Goal: Task Accomplishment & Management: Complete application form

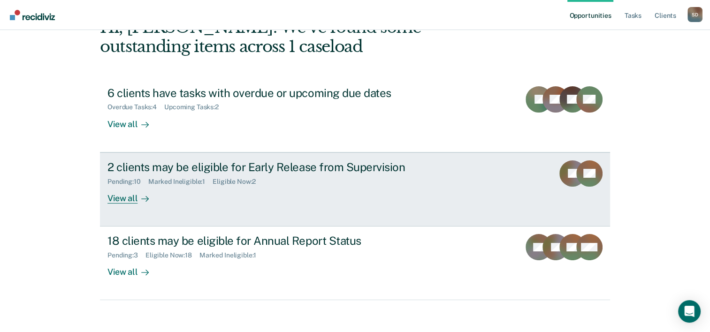
scroll to position [66, 0]
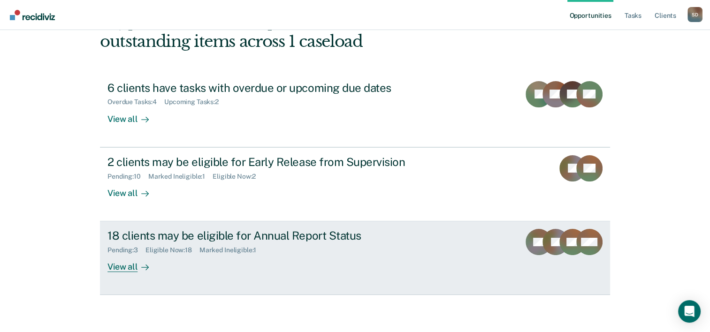
click at [352, 253] on div "Pending : 3 Eligible Now : 18 Marked Ineligible : 1" at bounding box center [273, 249] width 330 height 12
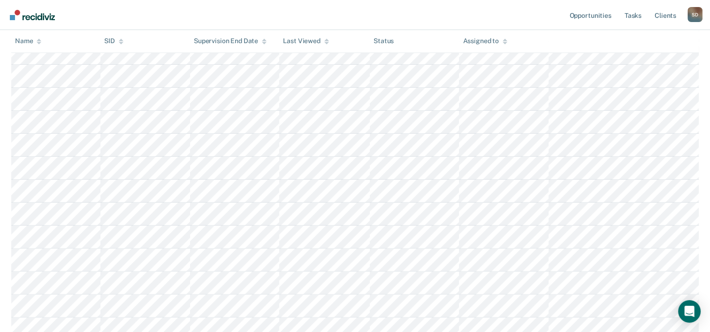
scroll to position [235, 0]
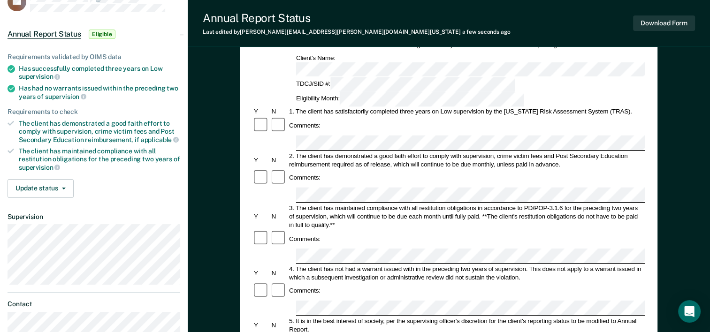
scroll to position [47, 0]
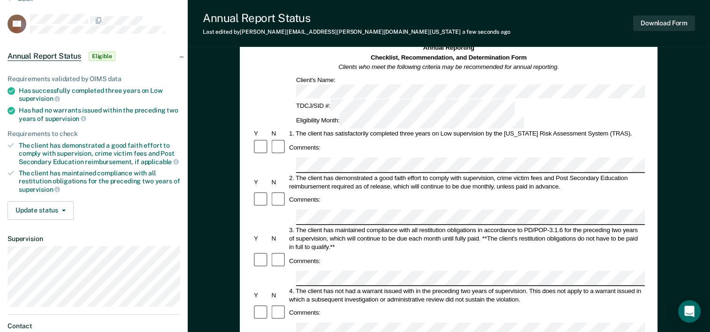
click at [13, 89] on icon at bounding box center [12, 91] width 8 height 8
click at [54, 208] on button "Update status" at bounding box center [41, 210] width 66 height 19
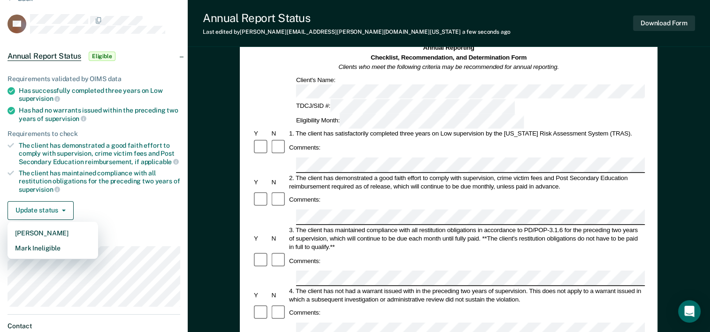
click at [95, 208] on div "Update status [PERSON_NAME] Mark Ineligible" at bounding box center [94, 210] width 173 height 19
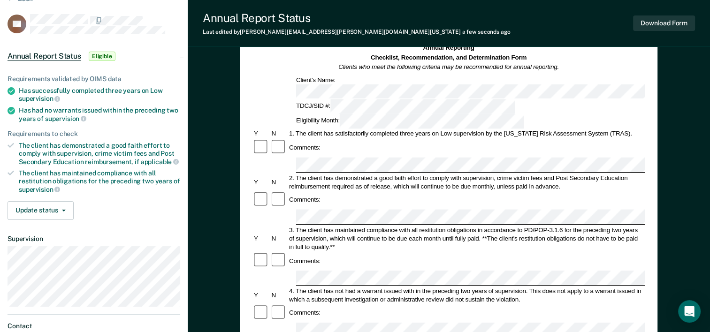
click at [99, 159] on div "The client has demonstrated a good faith effort to comply with supervision, cri…" at bounding box center [100, 154] width 162 height 24
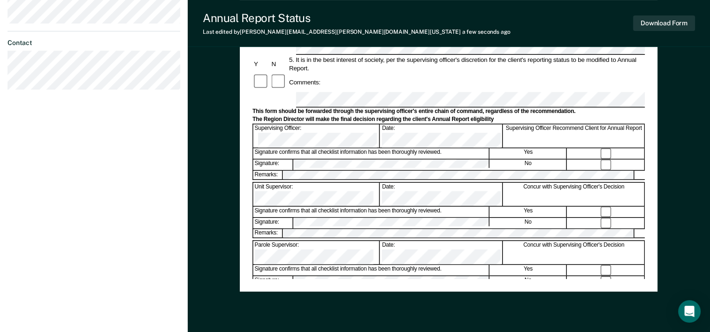
scroll to position [363, 0]
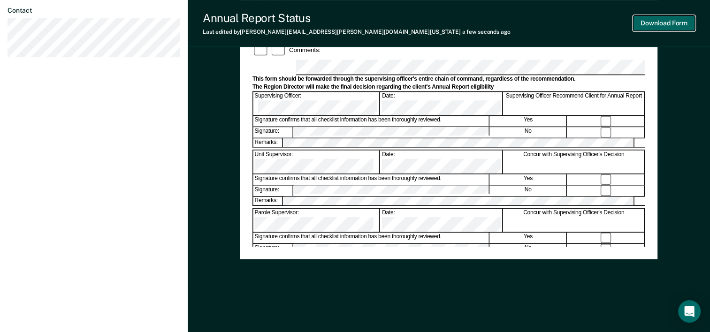
click at [673, 24] on button "Download Form" at bounding box center [664, 22] width 62 height 15
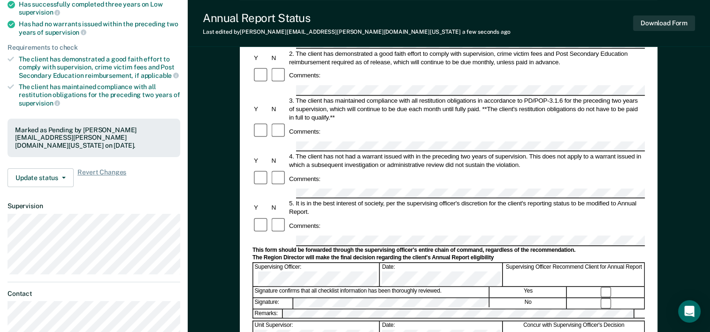
scroll to position [141, 0]
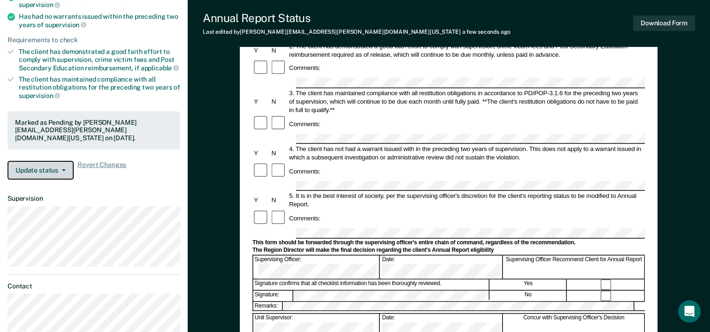
click at [64, 163] on button "Update status" at bounding box center [41, 170] width 66 height 19
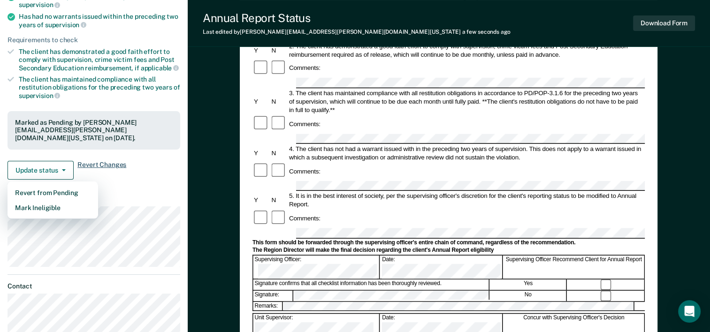
click at [105, 165] on span "Revert Changes" at bounding box center [101, 170] width 49 height 19
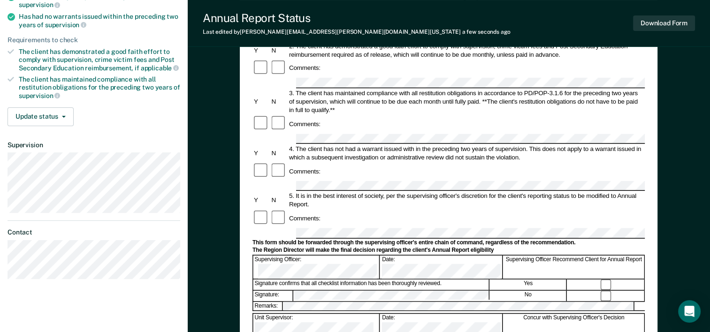
click at [245, 17] on div "Annual Report Status" at bounding box center [357, 18] width 308 height 14
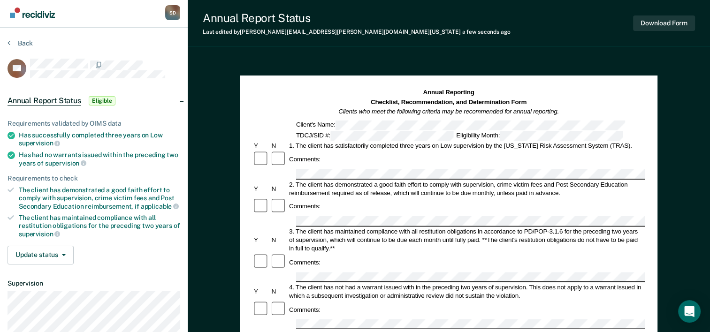
scroll to position [0, 0]
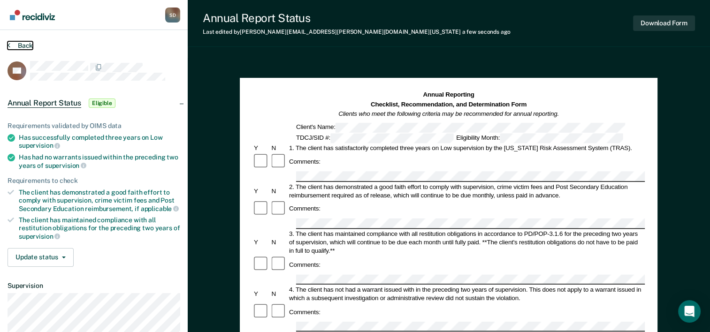
click at [18, 45] on button "Back" at bounding box center [20, 45] width 25 height 8
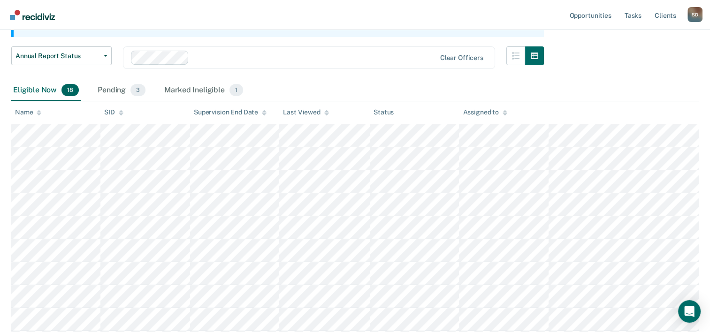
scroll to position [103, 0]
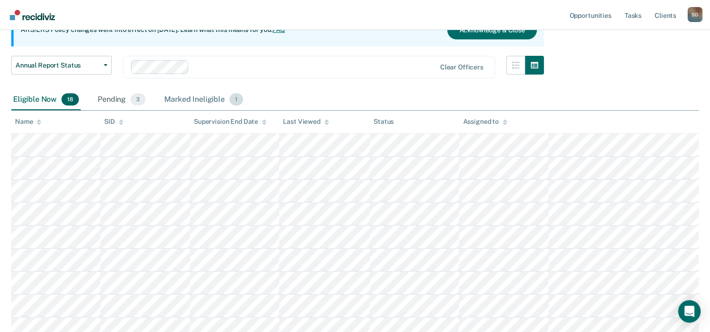
click at [236, 99] on span "1" at bounding box center [237, 99] width 14 height 12
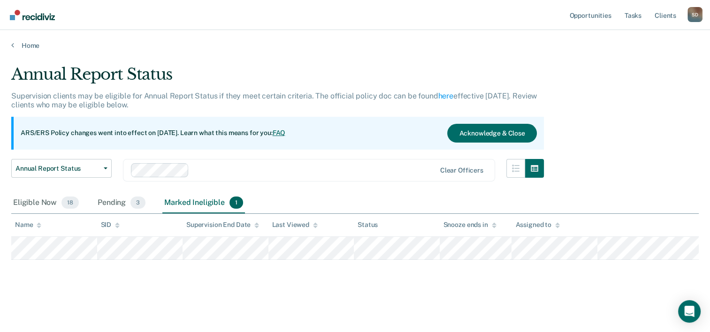
scroll to position [0, 0]
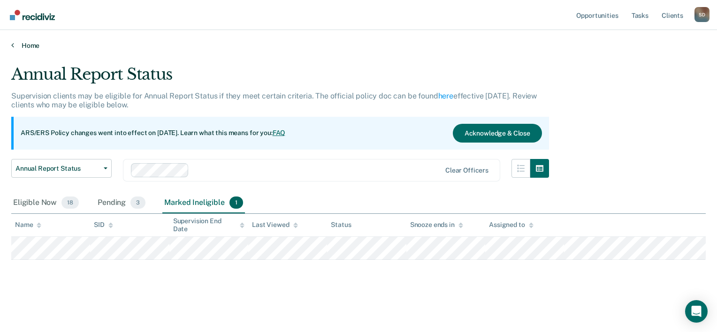
click at [12, 44] on icon at bounding box center [12, 45] width 3 height 8
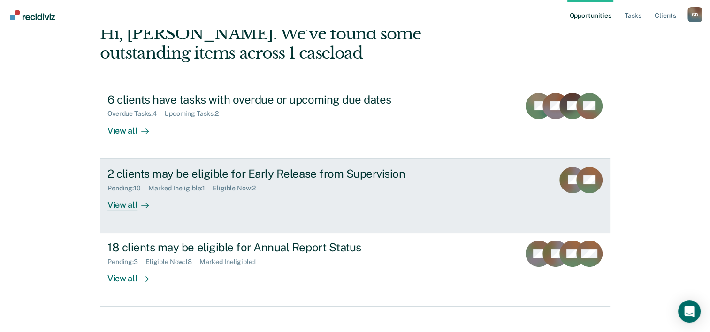
scroll to position [66, 0]
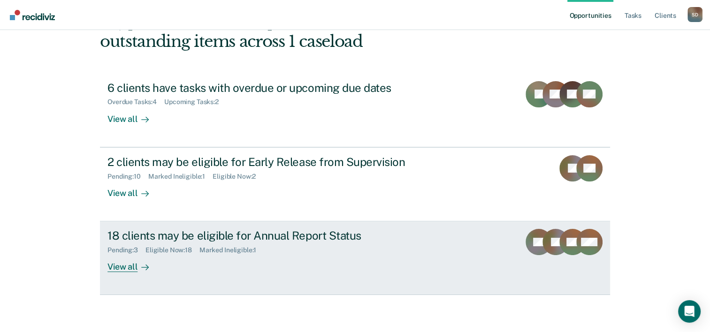
click at [221, 243] on div "Pending : 3 Eligible Now : 18 Marked Ineligible : 1" at bounding box center [273, 249] width 330 height 12
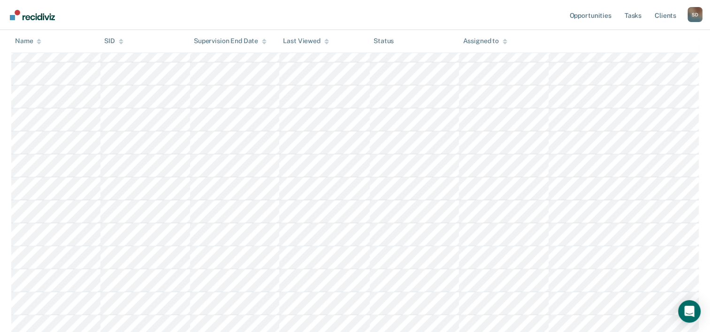
scroll to position [235, 0]
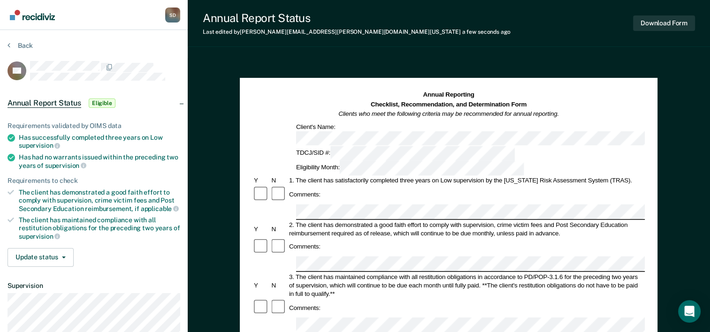
click at [9, 134] on icon at bounding box center [12, 138] width 8 height 8
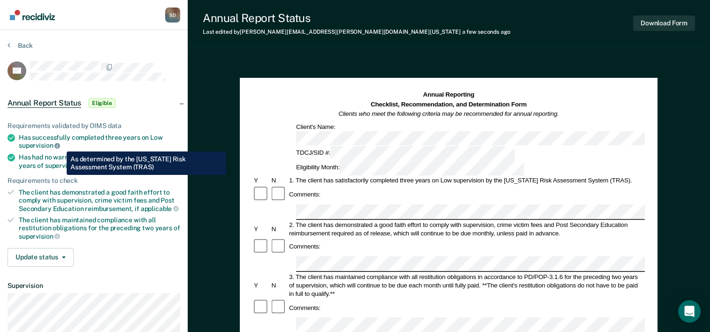
click at [60, 145] on icon at bounding box center [57, 146] width 6 height 6
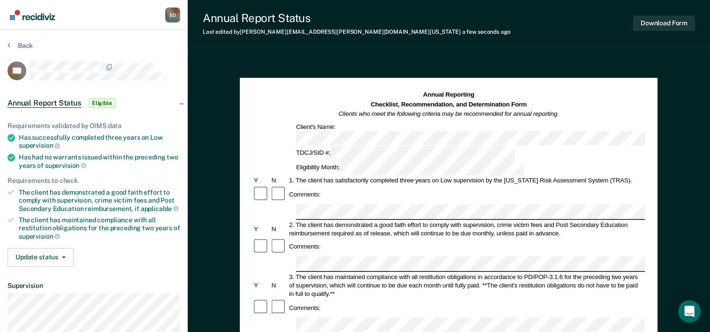
click at [15, 157] on li "Has had no warrants issued within the preceding two years of supervision" at bounding box center [94, 162] width 173 height 16
click at [66, 254] on button "Update status" at bounding box center [41, 257] width 66 height 19
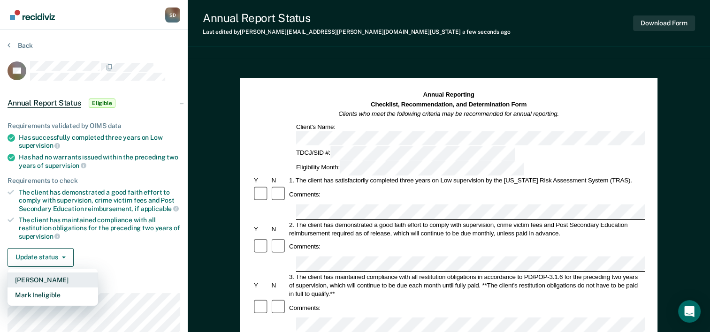
click at [66, 276] on button "Mark Pending" at bounding box center [53, 280] width 91 height 15
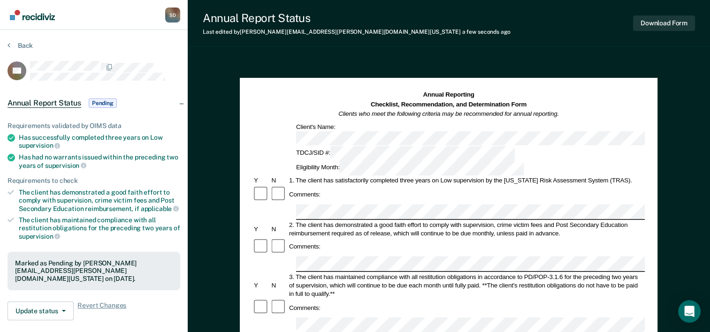
click at [12, 135] on icon at bounding box center [12, 138] width 8 height 8
click at [12, 157] on icon at bounding box center [12, 158] width 8 height 8
drag, startPoint x: 19, startPoint y: 135, endPoint x: 51, endPoint y: 141, distance: 33.0
click at [51, 141] on div "Has successfully completed three years on Low supervision" at bounding box center [100, 142] width 162 height 16
drag, startPoint x: 51, startPoint y: 141, endPoint x: 32, endPoint y: 142, distance: 19.3
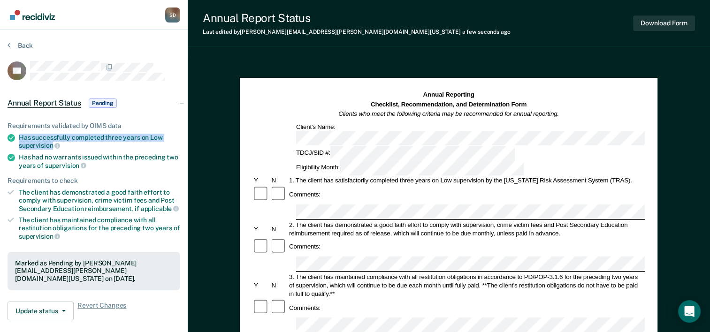
copy div "Has successfully completed three years on Low supervision"
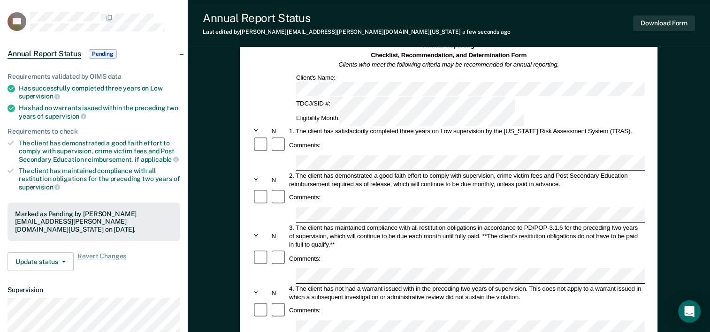
scroll to position [47, 0]
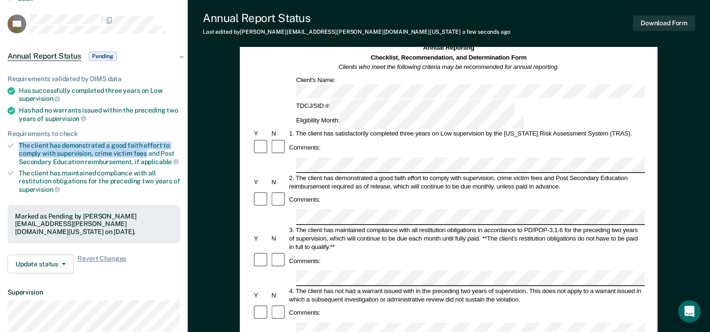
drag, startPoint x: 19, startPoint y: 140, endPoint x: 144, endPoint y: 152, distance: 125.4
click at [144, 152] on div "The client has demonstrated a good faith effort to comply with supervision, cri…" at bounding box center [100, 154] width 162 height 24
drag, startPoint x: 144, startPoint y: 152, endPoint x: 96, endPoint y: 150, distance: 47.9
copy div "The client has demonstrated a good faith effort to comply with supervision, cri…"
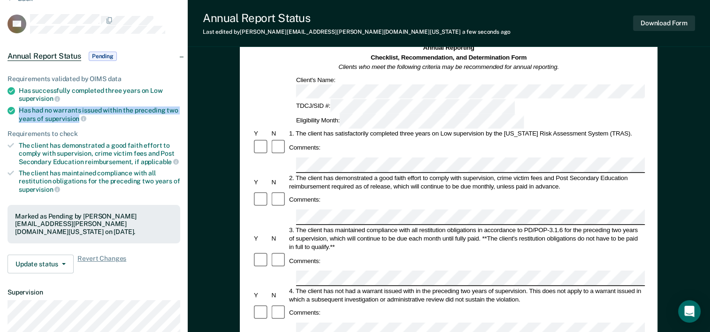
drag, startPoint x: 19, startPoint y: 107, endPoint x: 78, endPoint y: 114, distance: 59.5
click at [78, 114] on div "Has had no warrants issued within the preceding two years of supervision" at bounding box center [100, 115] width 162 height 16
drag, startPoint x: 78, startPoint y: 114, endPoint x: 62, endPoint y: 115, distance: 16.5
copy div "Has had no warrants issued within the preceding two years of supervision"
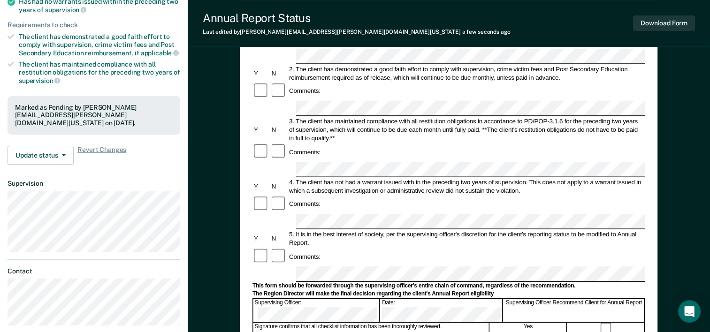
scroll to position [141, 0]
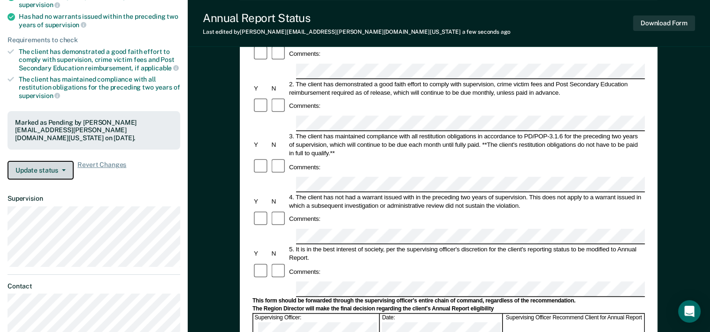
click at [66, 161] on button "Update status" at bounding box center [41, 170] width 66 height 19
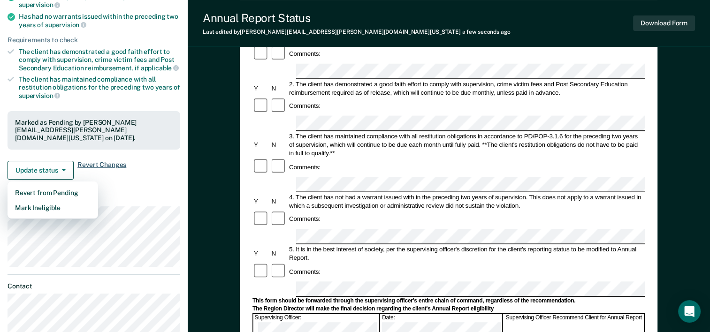
click at [117, 166] on span "Revert Changes" at bounding box center [101, 170] width 49 height 19
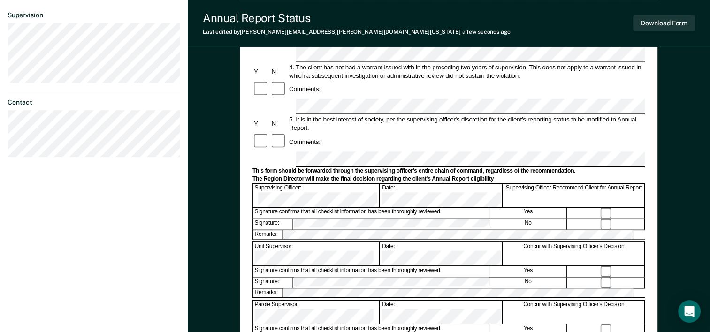
scroll to position [282, 0]
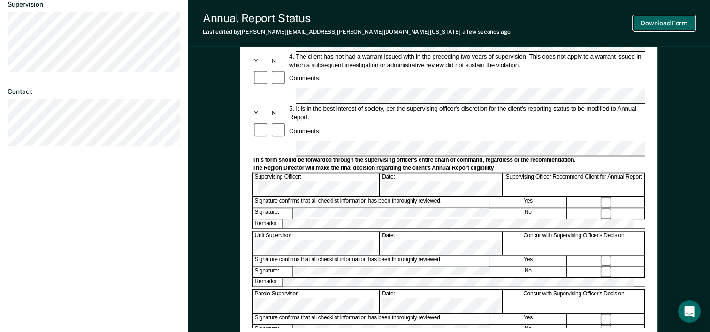
click at [671, 25] on button "Download Form" at bounding box center [664, 22] width 62 height 15
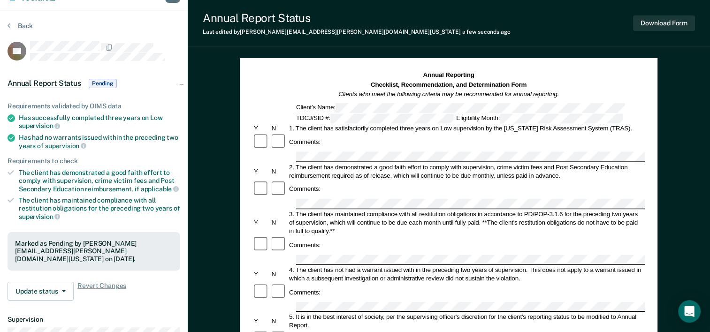
scroll to position [0, 0]
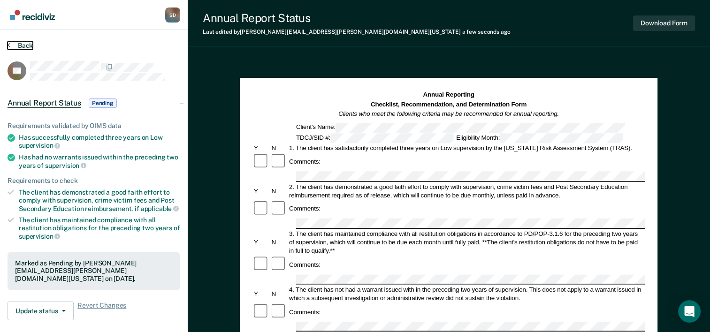
click at [21, 43] on button "Back" at bounding box center [20, 45] width 25 height 8
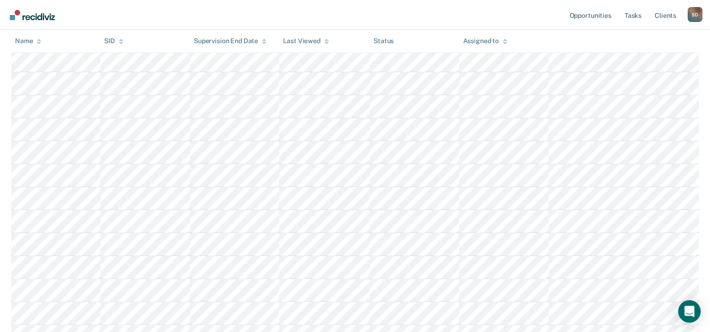
scroll to position [235, 0]
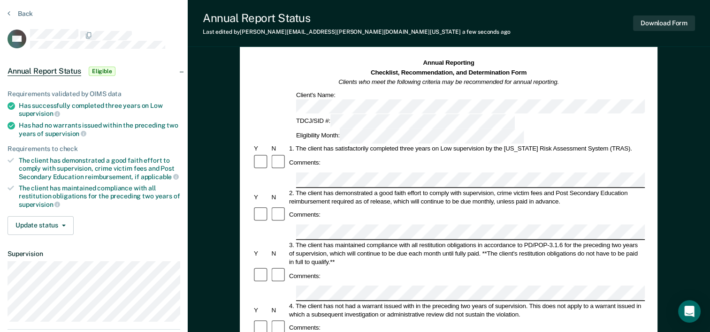
scroll to position [47, 0]
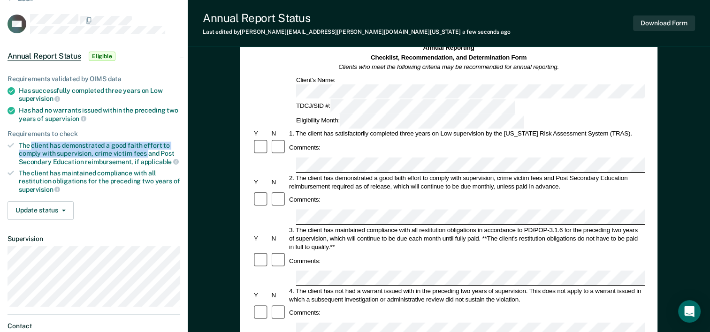
drag, startPoint x: 31, startPoint y: 142, endPoint x: 147, endPoint y: 150, distance: 116.7
click at [147, 150] on div "The client has demonstrated a good faith effort to comply with supervision, cri…" at bounding box center [100, 154] width 162 height 24
drag, startPoint x: 147, startPoint y: 150, endPoint x: 92, endPoint y: 145, distance: 55.2
copy div "client has demonstrated a good faith effort to comply with supervision, crime v…"
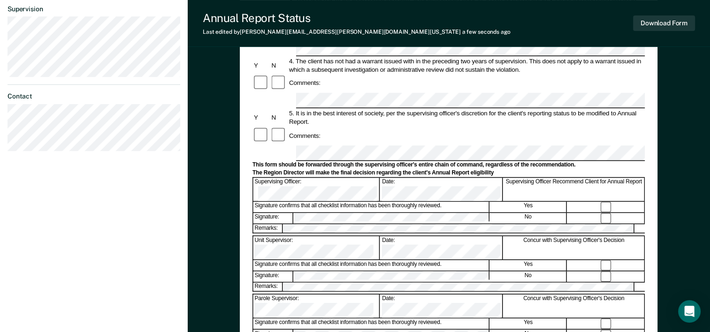
scroll to position [128, 0]
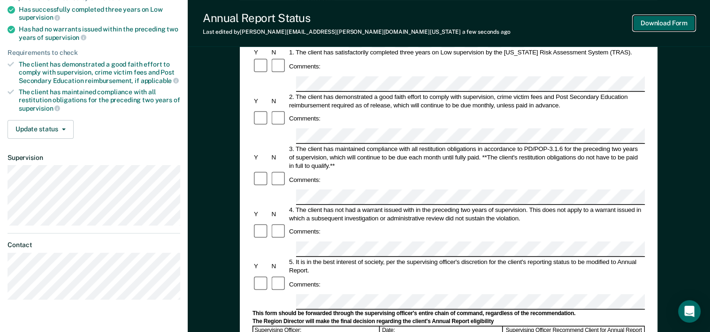
click at [666, 25] on button "Download Form" at bounding box center [664, 22] width 62 height 15
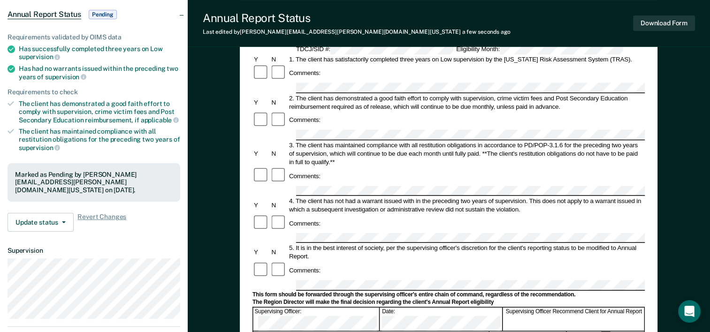
scroll to position [0, 0]
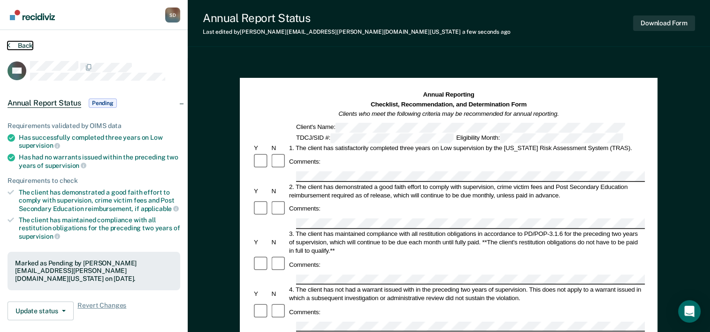
click at [15, 44] on button "Back" at bounding box center [20, 45] width 25 height 8
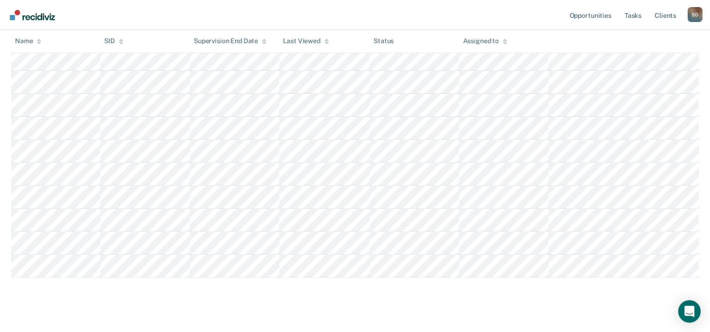
scroll to position [329, 0]
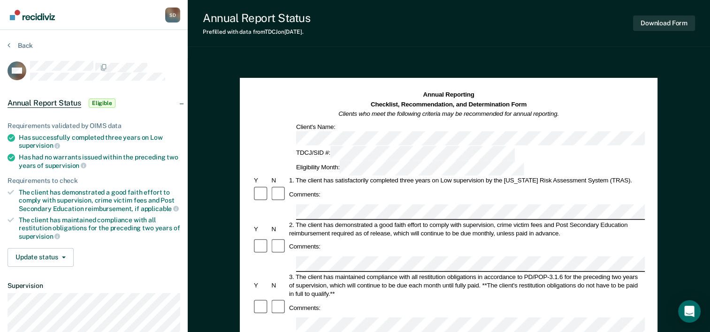
click at [31, 135] on div "Has successfully completed three years on Low supervision" at bounding box center [100, 142] width 162 height 16
drag, startPoint x: 31, startPoint y: 135, endPoint x: 72, endPoint y: 145, distance: 42.0
click at [72, 145] on div "Has successfully completed three years on Low supervision" at bounding box center [100, 142] width 162 height 16
drag, startPoint x: 72, startPoint y: 145, endPoint x: 56, endPoint y: 136, distance: 17.9
copy div "successfully completed three years on Low supervision"
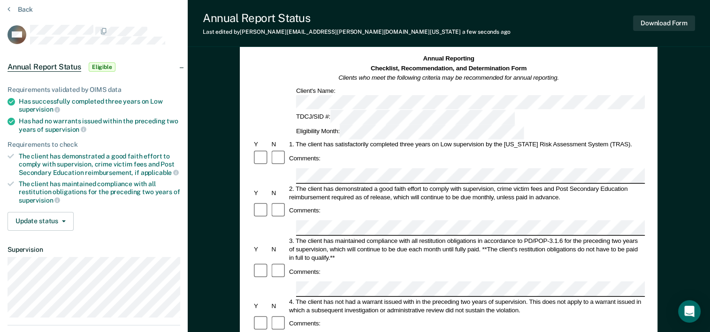
scroll to position [47, 0]
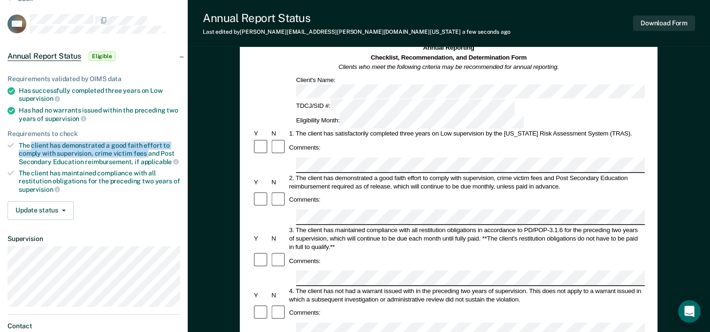
drag, startPoint x: 31, startPoint y: 144, endPoint x: 146, endPoint y: 153, distance: 116.3
click at [146, 153] on div "The client has demonstrated a good faith effort to comply with supervision, cri…" at bounding box center [100, 154] width 162 height 24
drag, startPoint x: 146, startPoint y: 153, endPoint x: 83, endPoint y: 146, distance: 64.1
copy div "client has demonstrated a good faith effort to comply with supervision, crime v…"
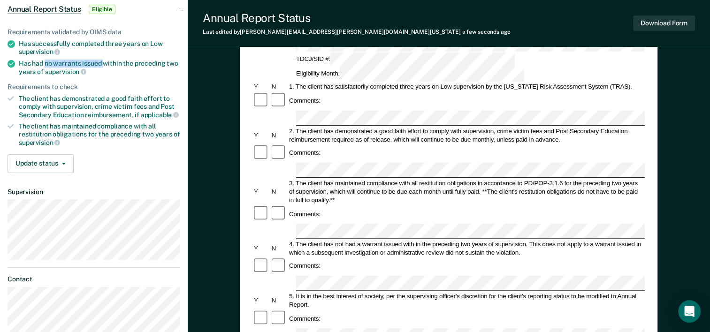
drag, startPoint x: 45, startPoint y: 61, endPoint x: 103, endPoint y: 62, distance: 58.2
click at [103, 62] on div "Has had no warrants issued within the preceding two years of supervision" at bounding box center [100, 68] width 162 height 16
drag, startPoint x: 103, startPoint y: 62, endPoint x: 95, endPoint y: 62, distance: 8.5
copy div "no warrants issued"
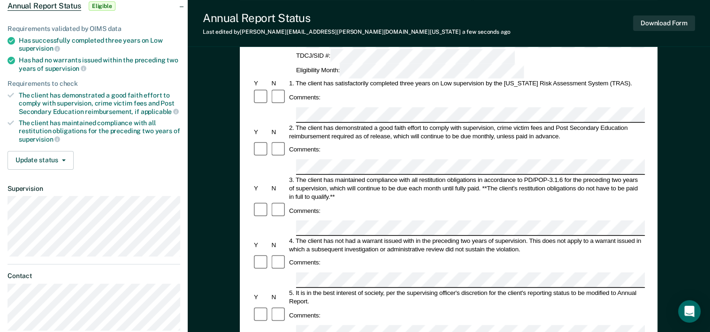
scroll to position [34, 0]
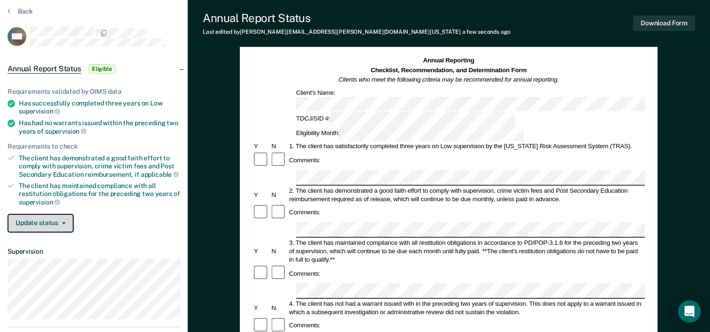
click at [30, 216] on button "Update status" at bounding box center [41, 223] width 66 height 19
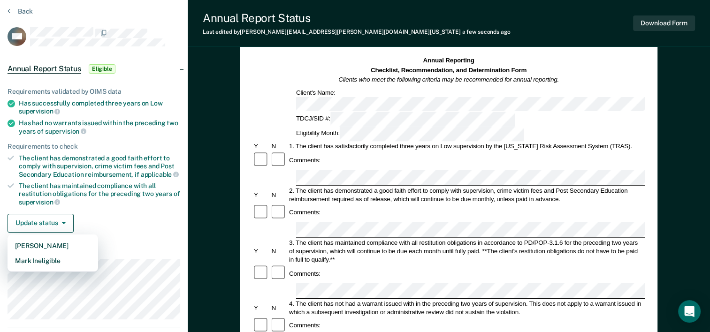
click at [123, 229] on div "Requirements validated by OIMS data Has successfully completed three years on L…" at bounding box center [94, 157] width 188 height 168
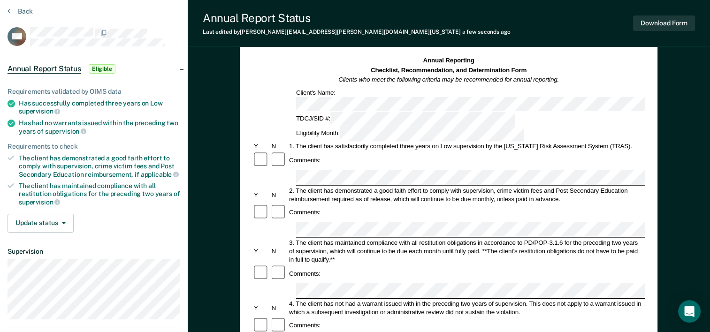
click at [123, 229] on div "Requirements validated by OIMS data Has successfully completed three years on L…" at bounding box center [94, 157] width 188 height 168
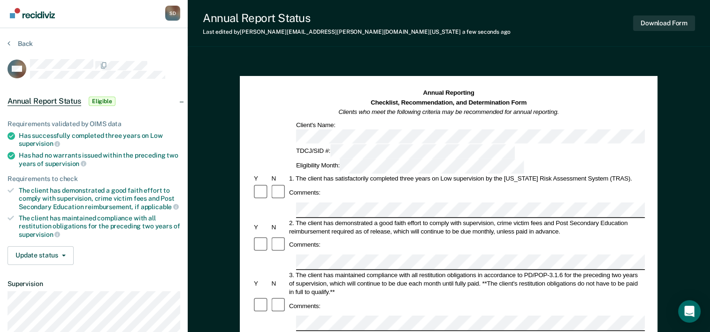
scroll to position [0, 0]
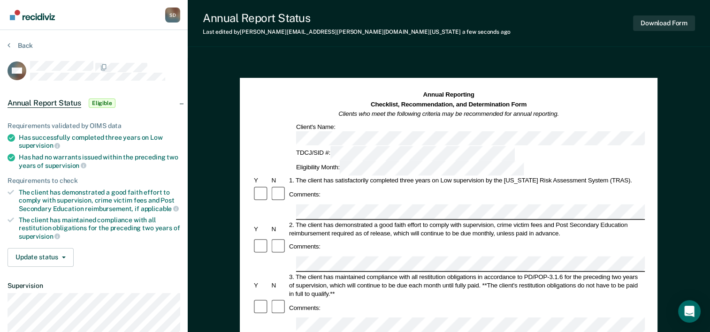
click at [112, 200] on div "The client has demonstrated a good faith effort to comply with supervision, cri…" at bounding box center [100, 201] width 162 height 24
click at [71, 231] on div "The client has maintained compliance with all restitution obligations for the p…" at bounding box center [100, 228] width 162 height 24
drag, startPoint x: 16, startPoint y: 154, endPoint x: 16, endPoint y: 140, distance: 13.2
click at [16, 154] on li "Has had no warrants issued within the preceding two years of supervision" at bounding box center [94, 162] width 173 height 16
click at [17, 131] on ul "Requirements validated by OIMS data Has successfully completed three years on L…" at bounding box center [94, 181] width 173 height 119
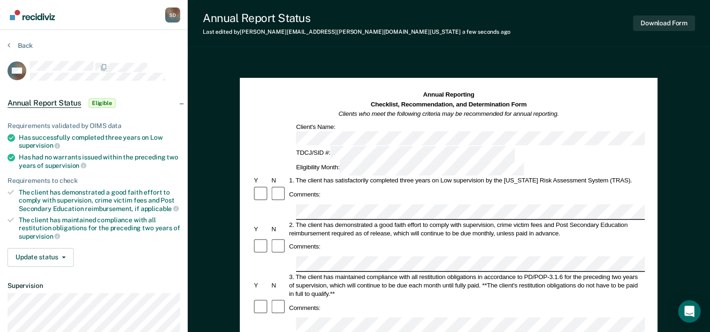
click at [651, 43] on div "Annual Report Status Last edited by Sandra.Diaz@tdcj.texas.gov a few seconds ag…" at bounding box center [449, 23] width 523 height 47
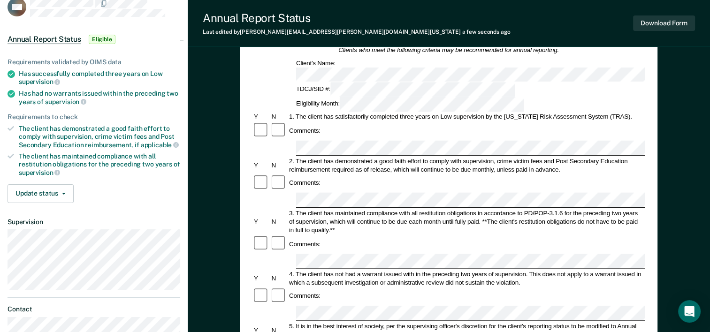
scroll to position [47, 0]
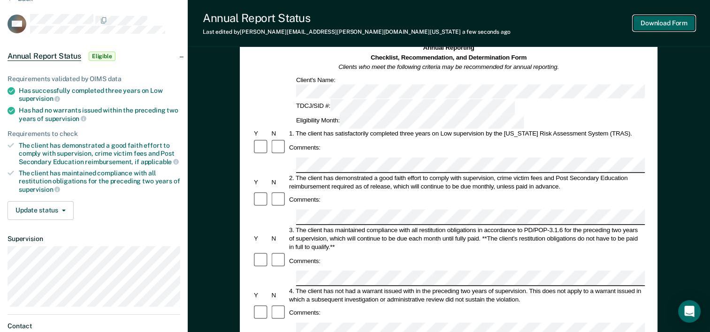
click at [685, 24] on button "Download Form" at bounding box center [664, 22] width 62 height 15
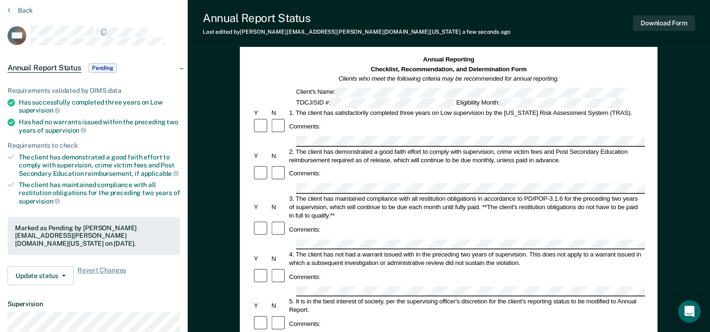
scroll to position [0, 0]
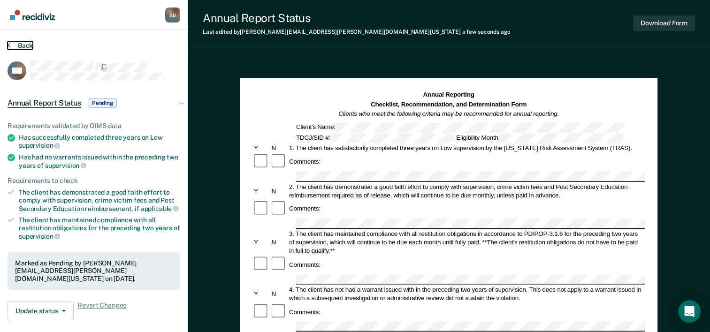
click at [16, 45] on button "Back" at bounding box center [20, 45] width 25 height 8
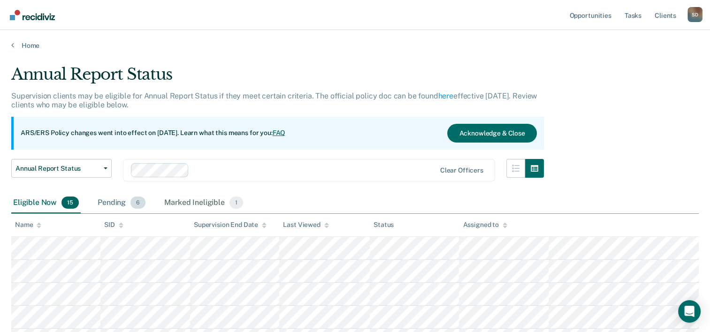
click at [108, 201] on div "Pending 6" at bounding box center [122, 203] width 52 height 21
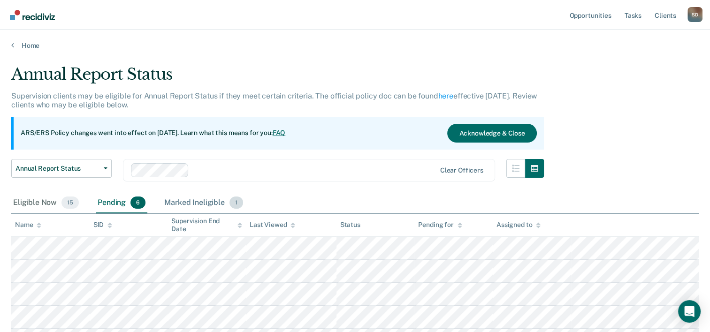
click at [195, 201] on div "Marked Ineligible 1" at bounding box center [203, 203] width 83 height 21
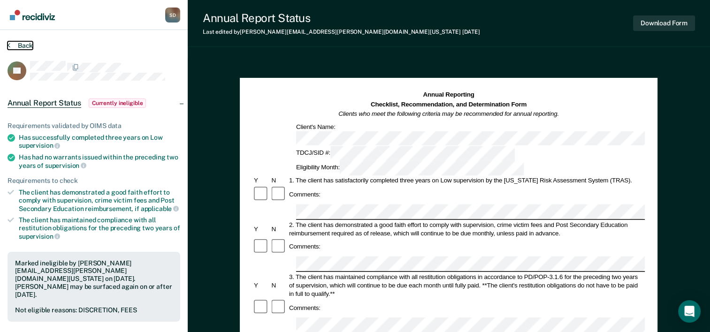
click at [17, 43] on button "Back" at bounding box center [20, 45] width 25 height 8
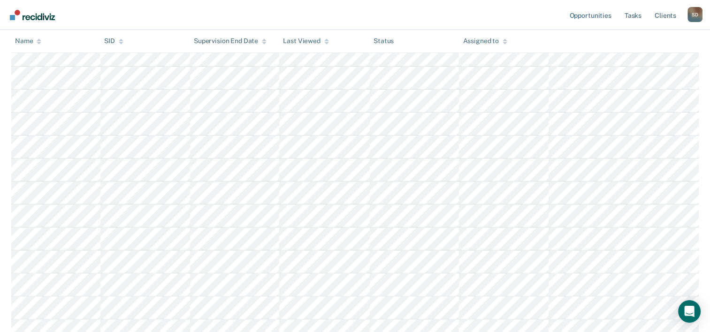
scroll to position [188, 0]
